Goal: Task Accomplishment & Management: Complete application form

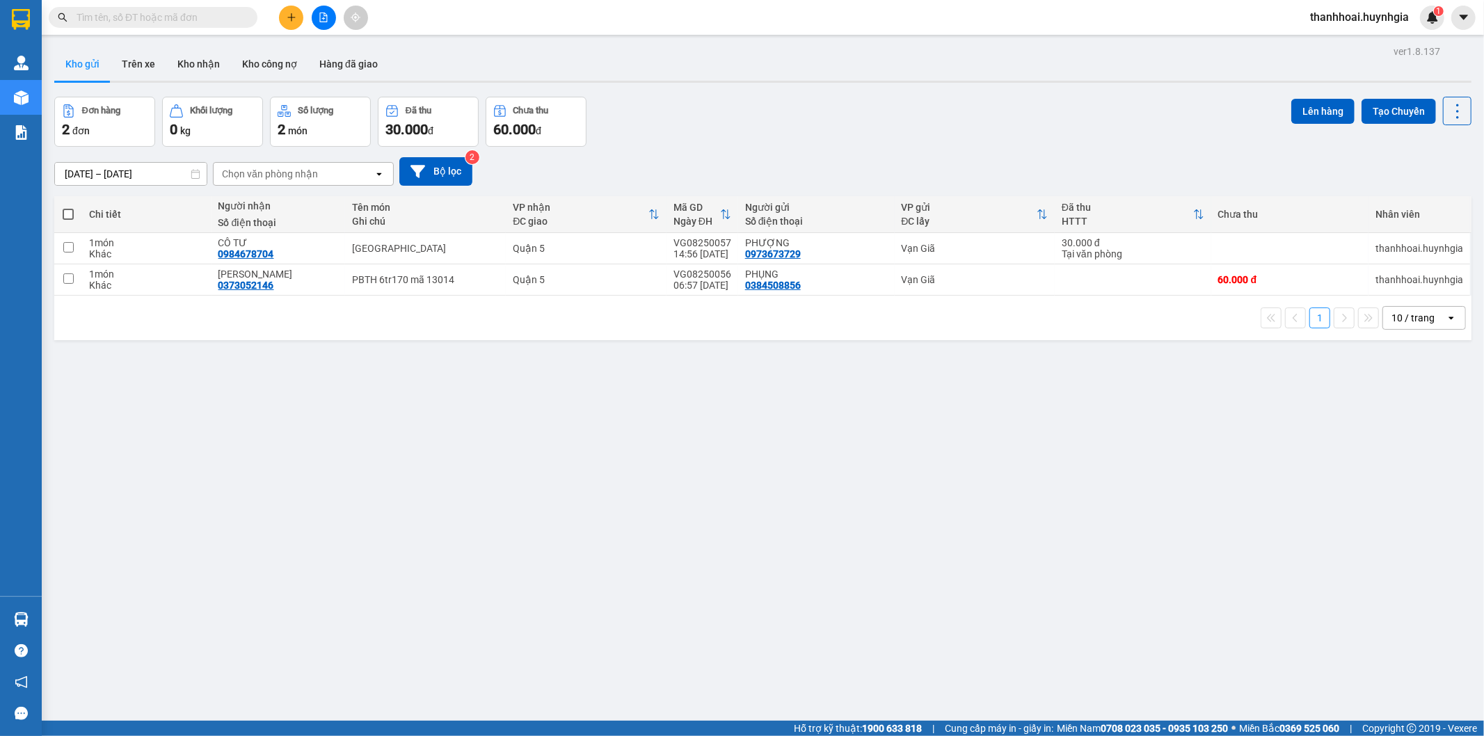
click at [288, 16] on icon "plus" at bounding box center [292, 18] width 10 height 10
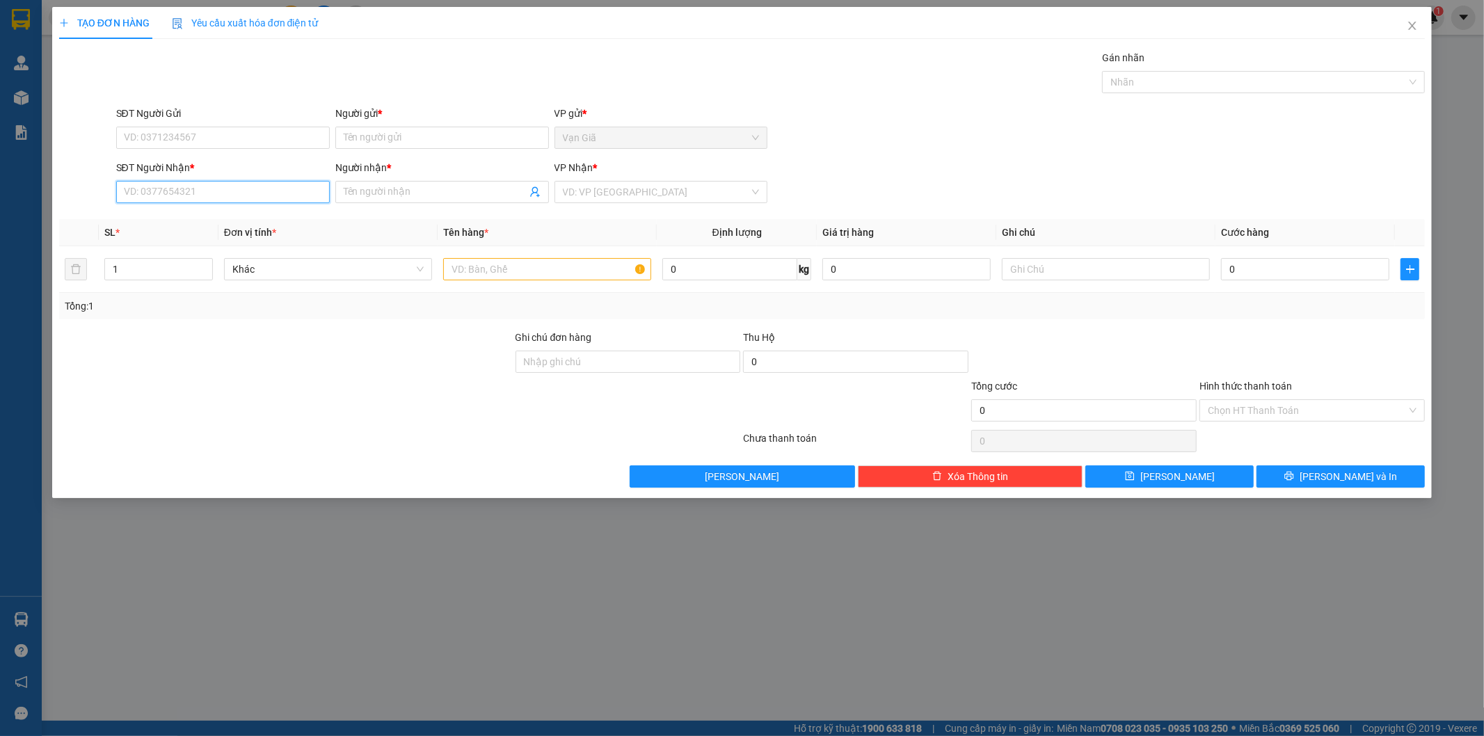
click at [283, 188] on input "SĐT Người Nhận *" at bounding box center [223, 192] width 214 height 22
type input "0935922896"
click at [432, 191] on input "Người nhận *" at bounding box center [435, 191] width 183 height 15
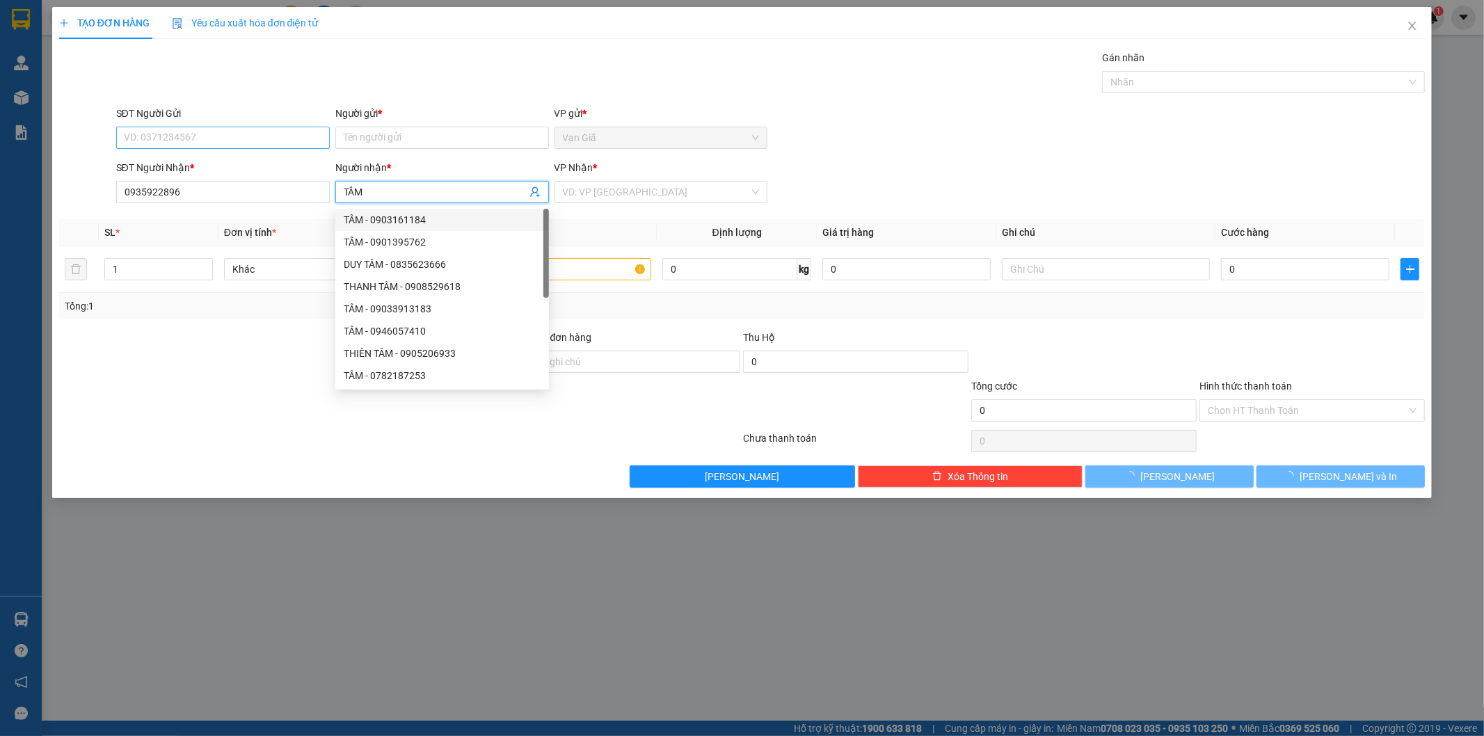
type input "TÂM"
click at [161, 141] on input "SĐT Người Gửi" at bounding box center [223, 138] width 214 height 22
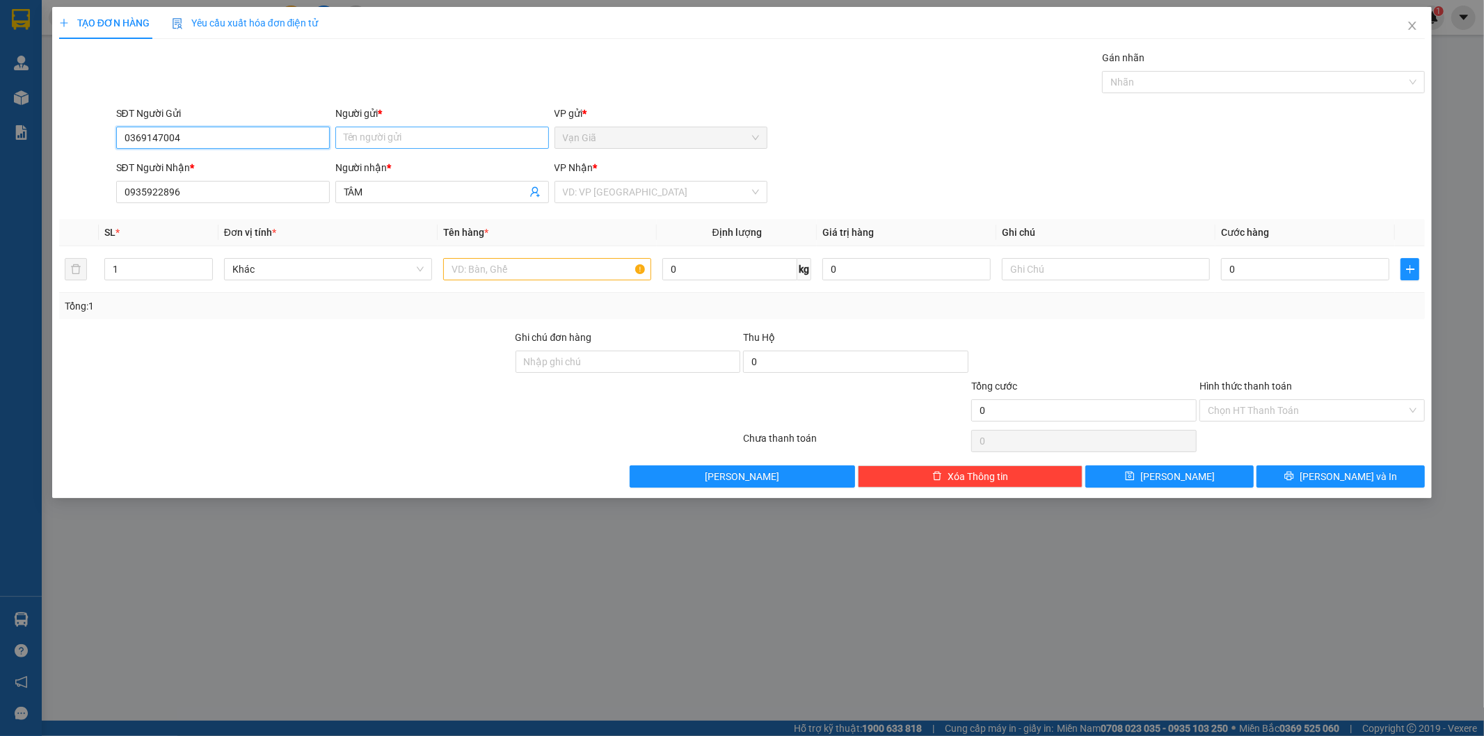
type input "0369147004"
click at [399, 138] on input "Người gửi *" at bounding box center [442, 138] width 214 height 22
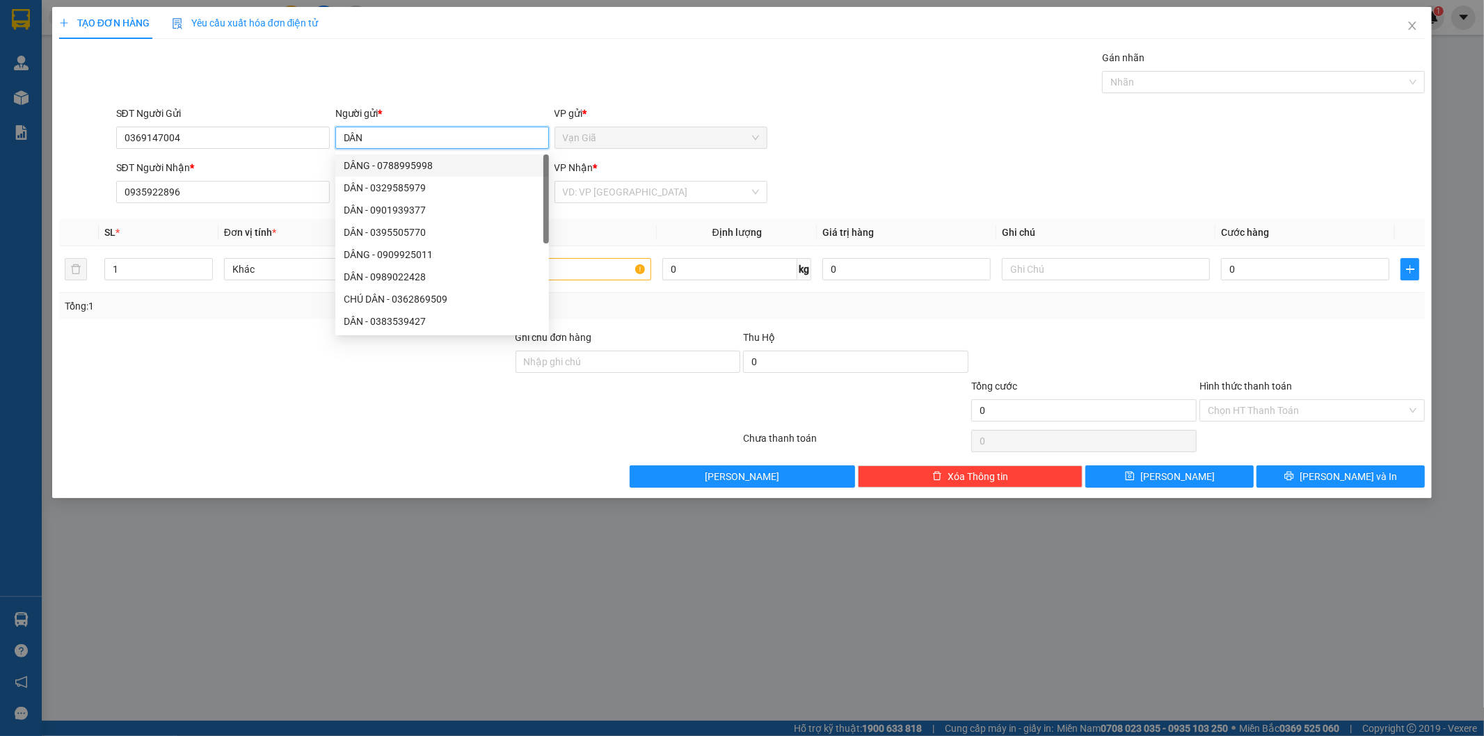
type input "DÂN"
click at [475, 78] on div "Gán nhãn Nhãn" at bounding box center [770, 74] width 1315 height 49
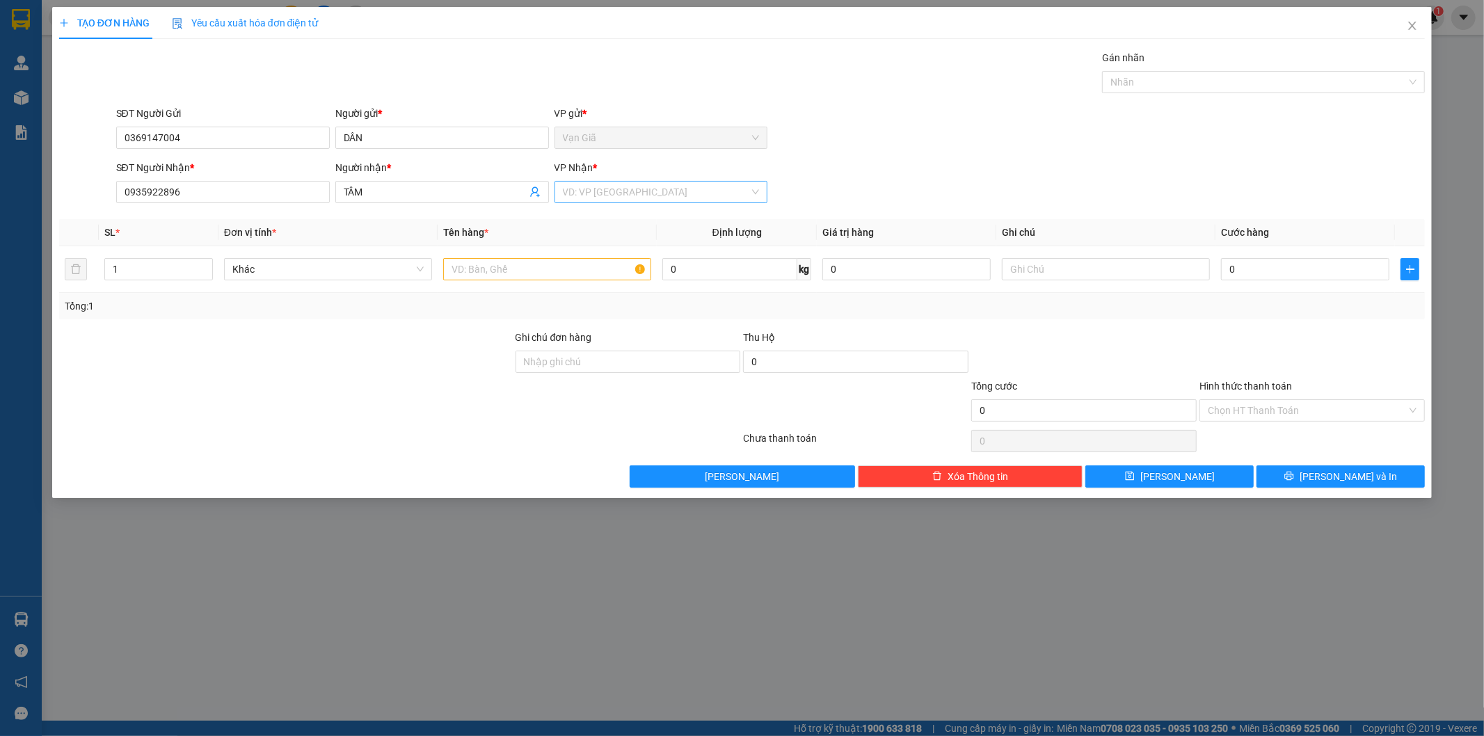
click at [607, 196] on input "search" at bounding box center [656, 192] width 187 height 21
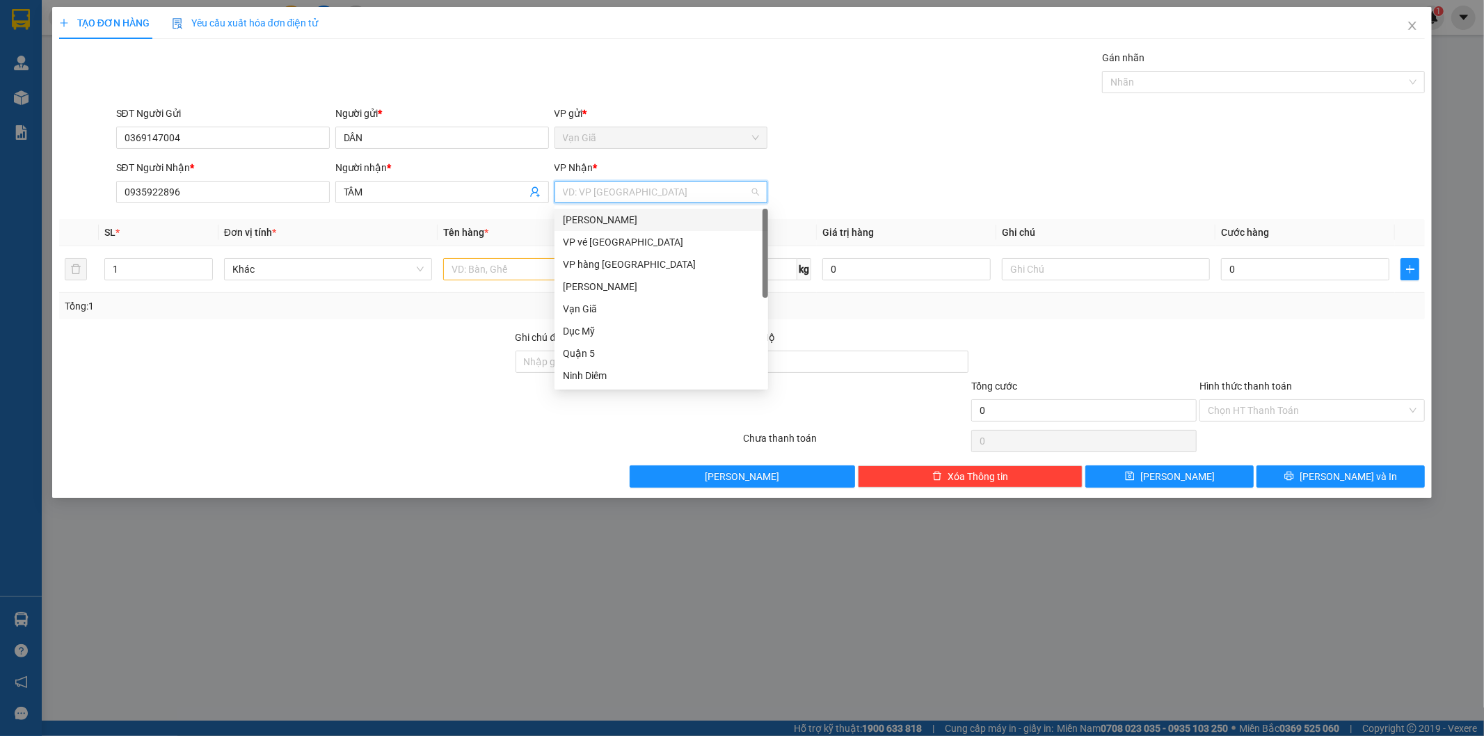
click at [642, 225] on div "[PERSON_NAME]" at bounding box center [661, 219] width 197 height 15
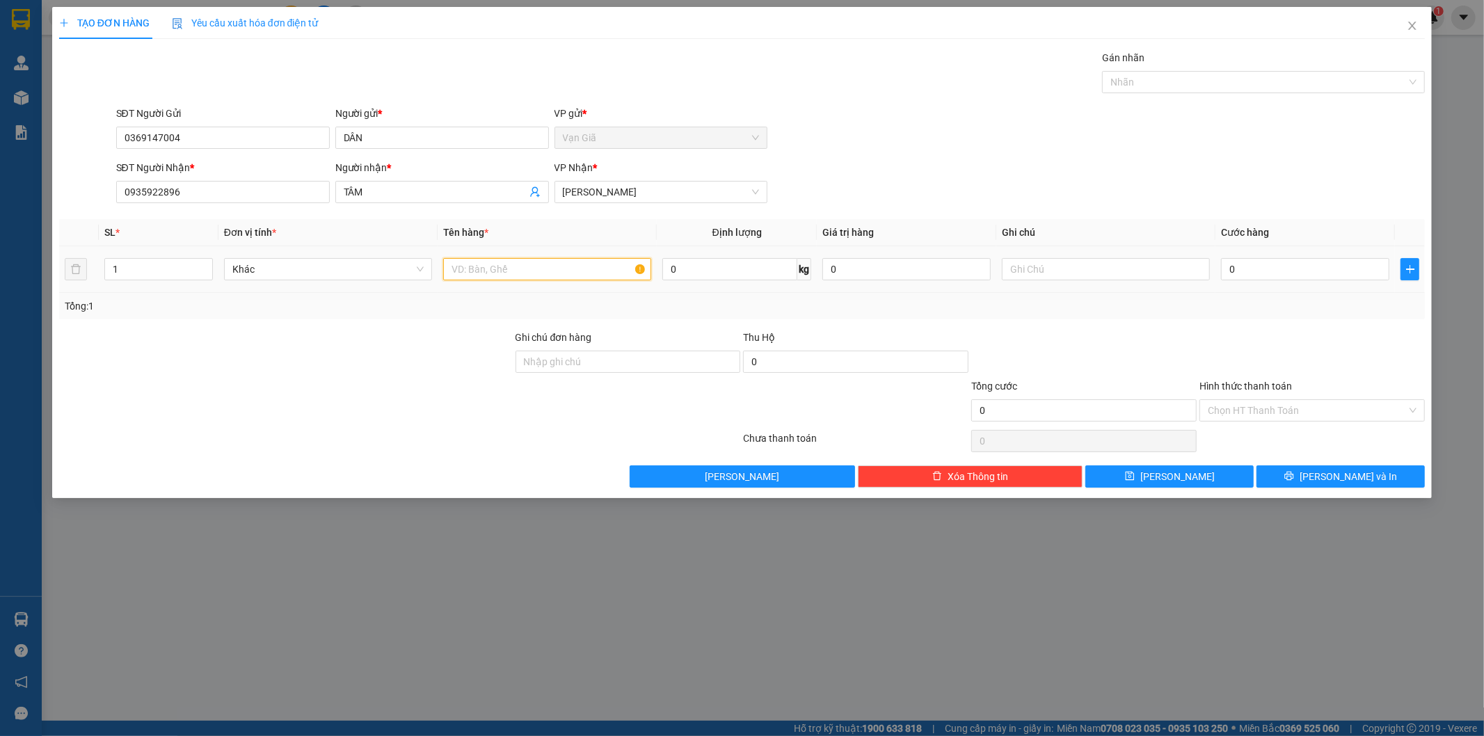
click at [575, 270] on input "text" at bounding box center [547, 269] width 208 height 22
type input "1 T GIẤY +1 BỊ"
type input "2"
click at [202, 264] on icon "up" at bounding box center [204, 266] width 5 height 5
click at [1296, 270] on input "0" at bounding box center [1305, 269] width 168 height 22
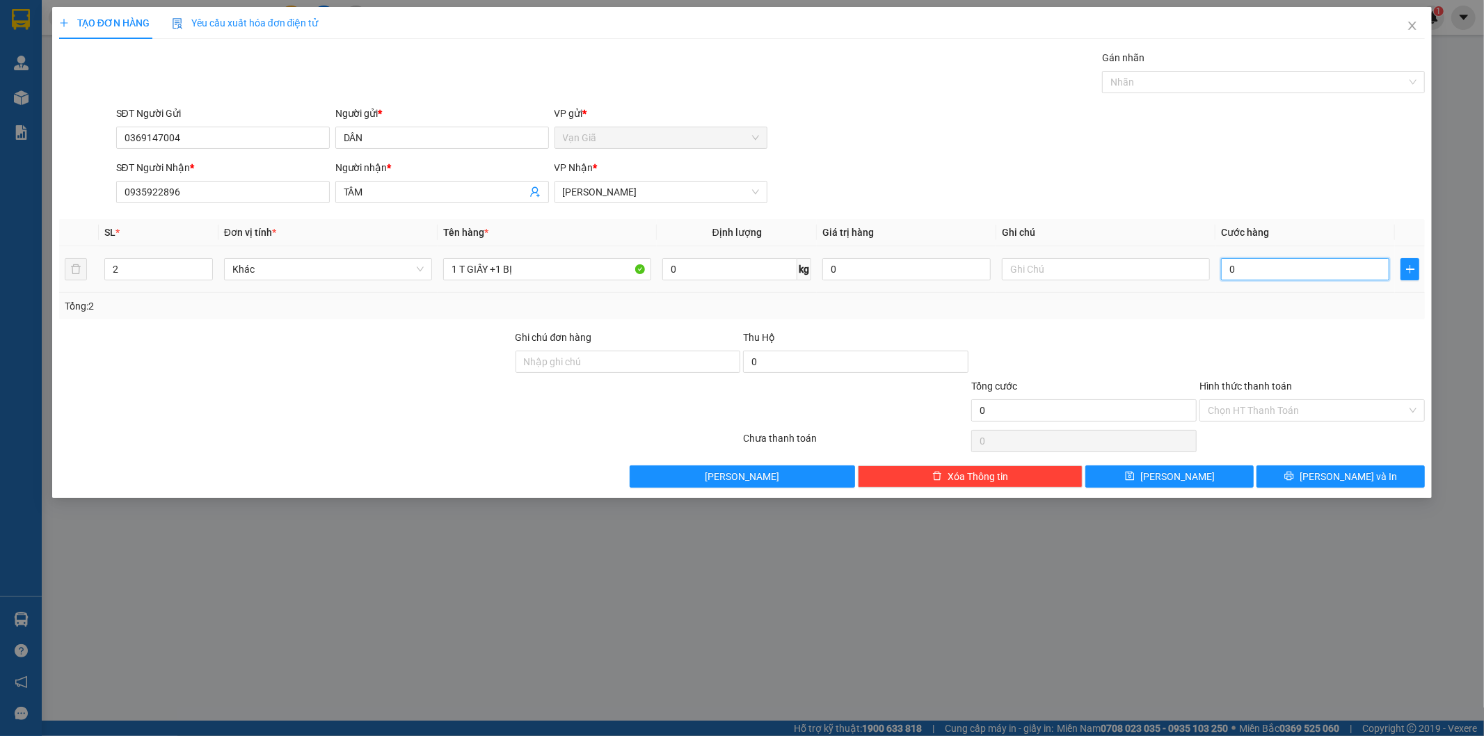
type input "5"
type input "50"
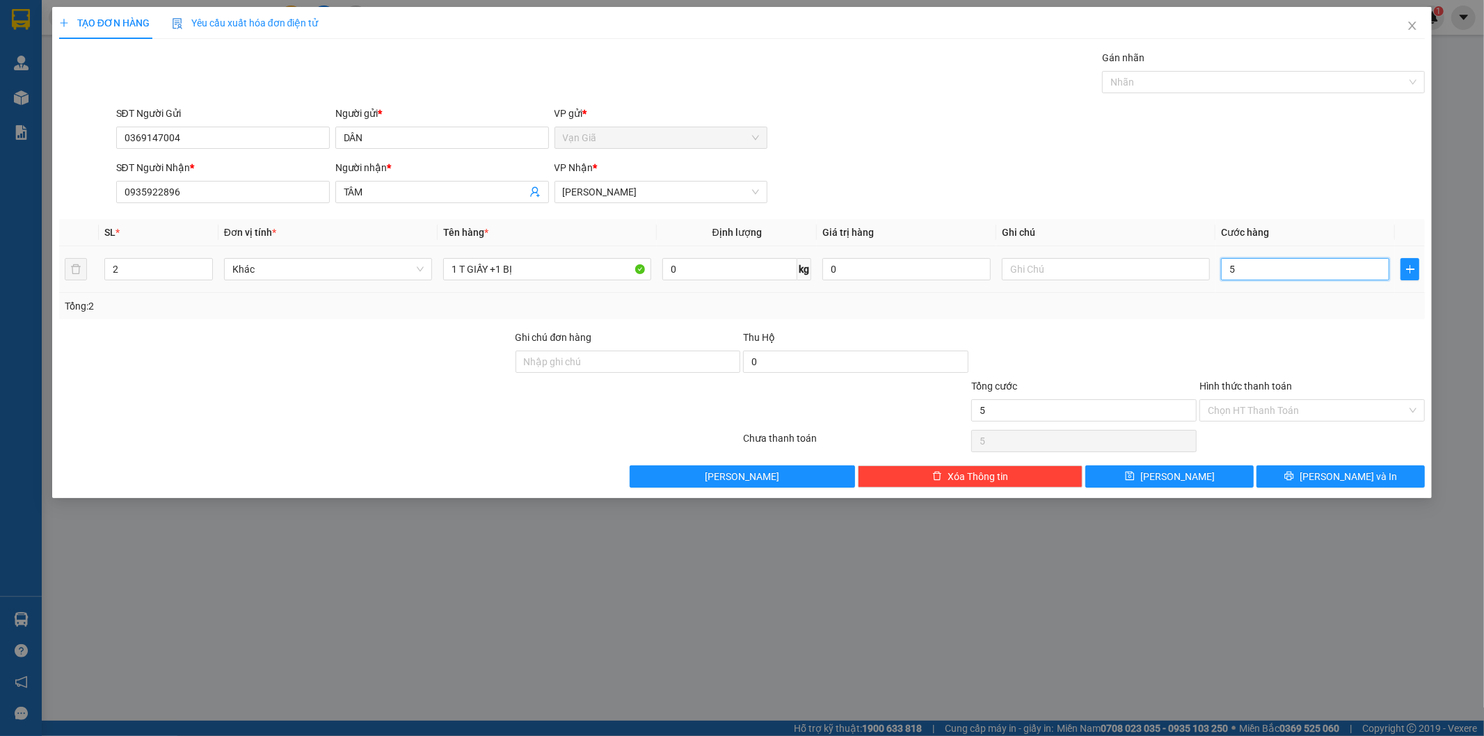
type input "50"
type input "50.000"
click at [1339, 412] on input "Hình thức thanh toán" at bounding box center [1307, 410] width 199 height 21
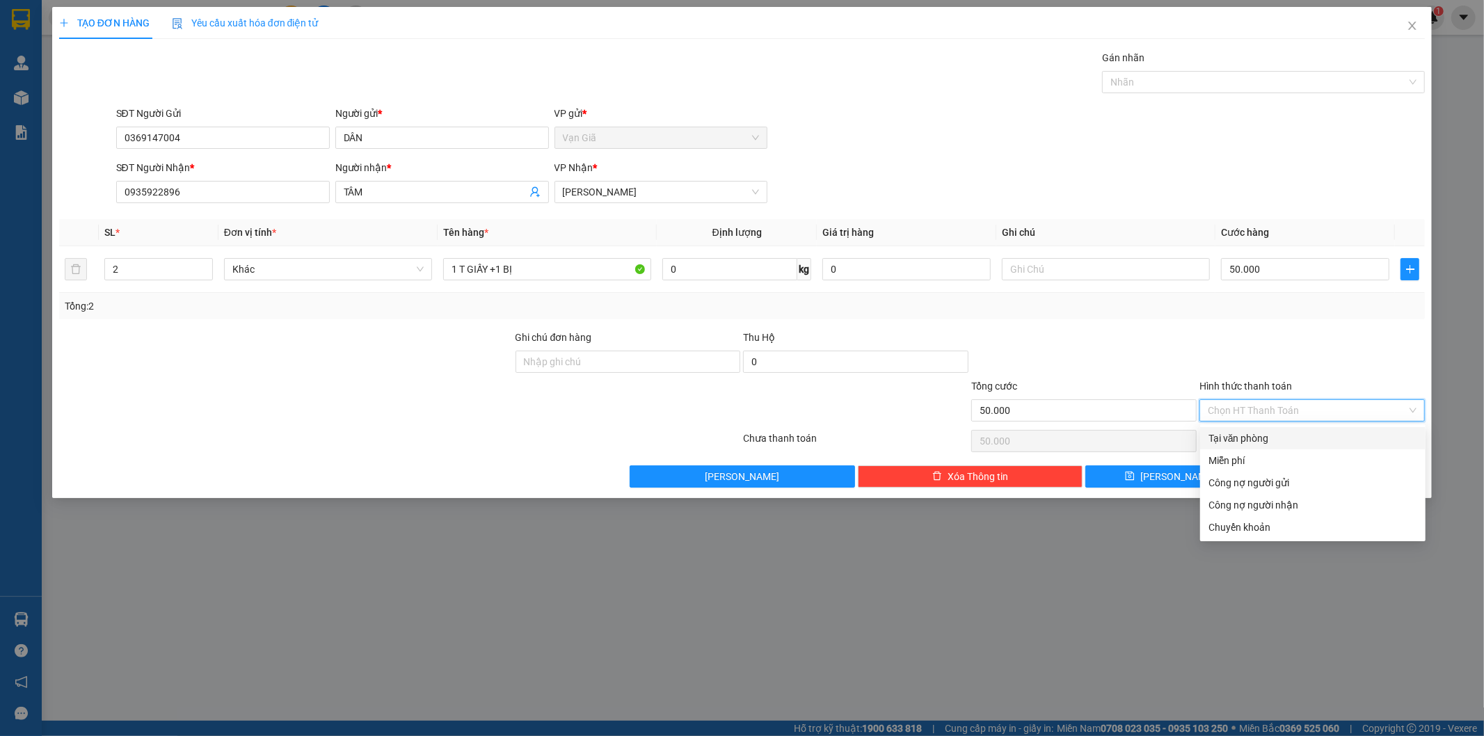
click at [1299, 440] on div "Tại văn phòng" at bounding box center [1313, 438] width 209 height 15
type input "0"
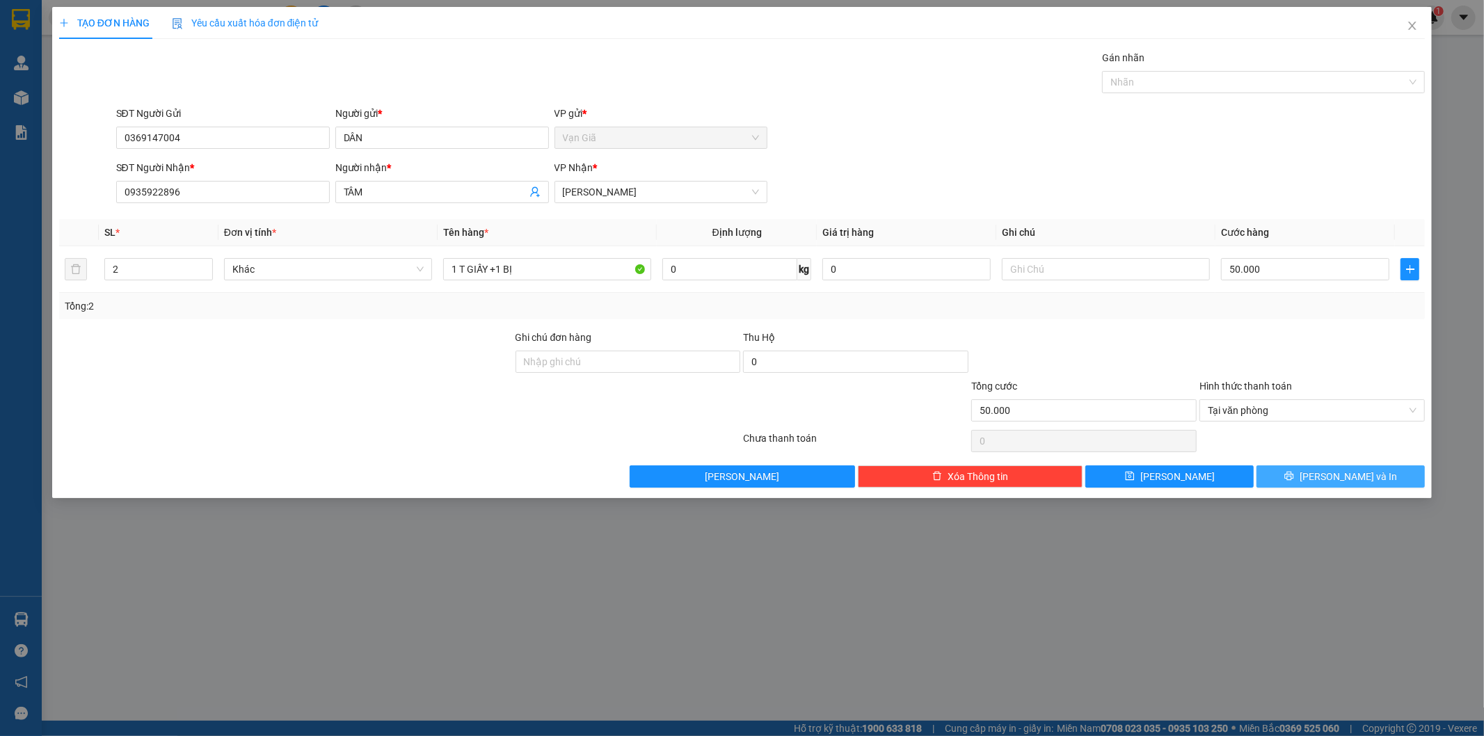
click at [1330, 475] on span "[PERSON_NAME] và In" at bounding box center [1348, 476] width 97 height 15
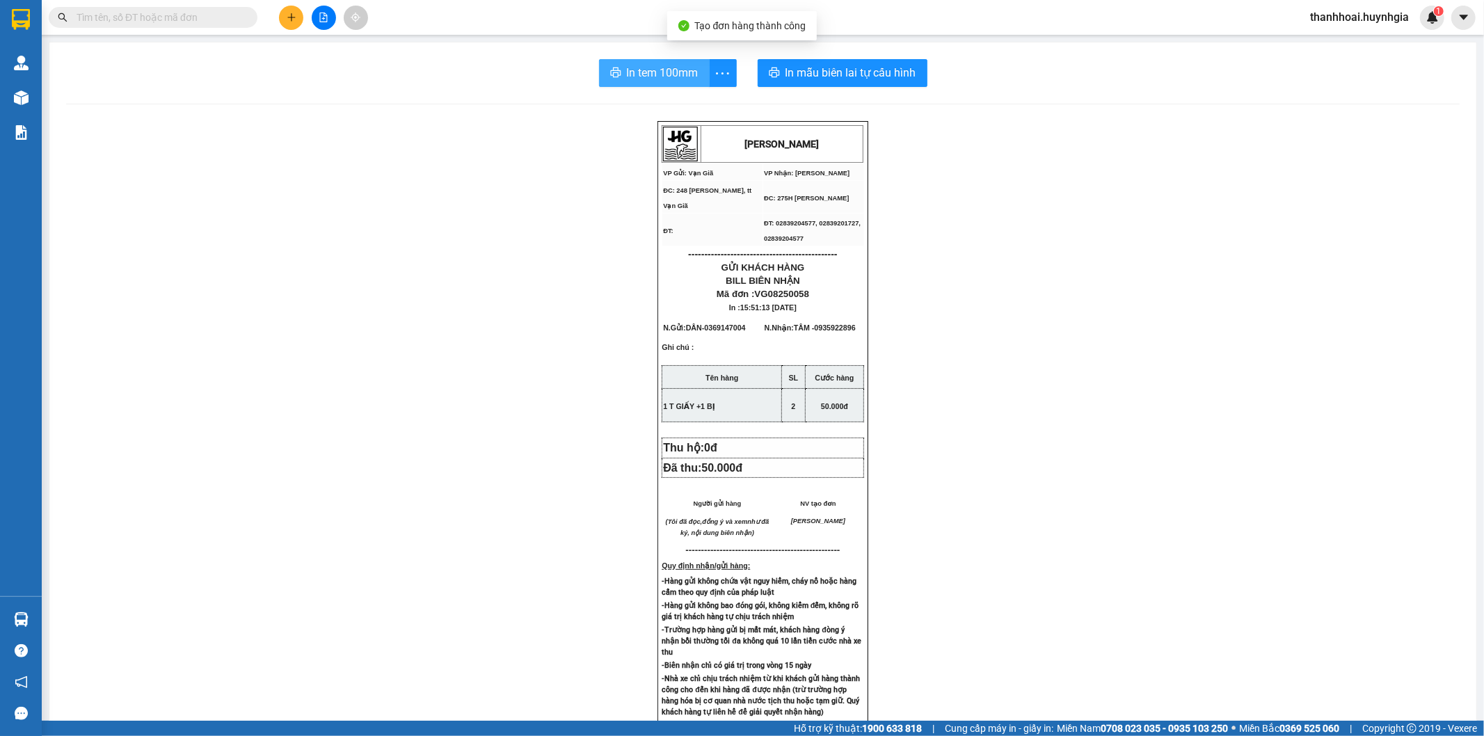
click at [676, 67] on span "In tem 100mm" at bounding box center [663, 72] width 72 height 17
click at [642, 74] on span "In tem 100mm" at bounding box center [663, 72] width 72 height 17
